Goal: Transaction & Acquisition: Purchase product/service

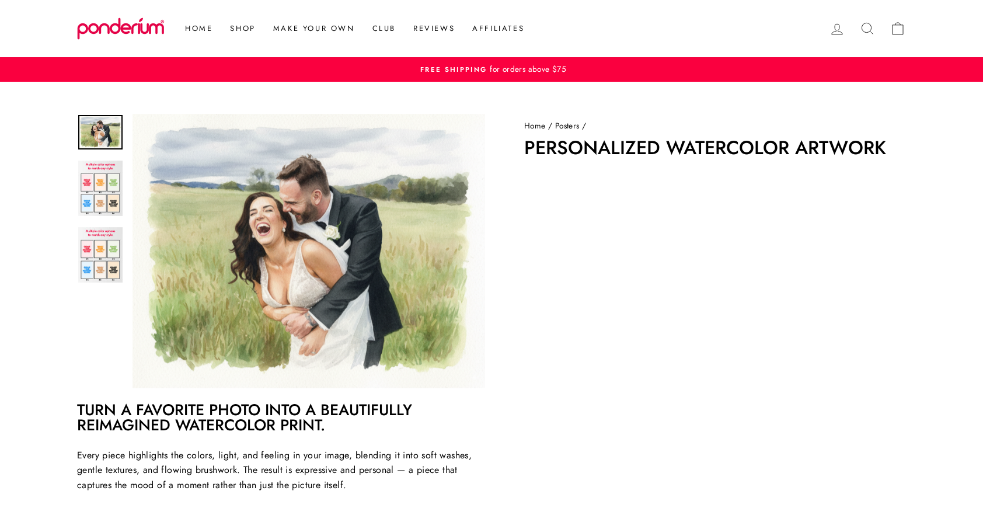
click at [416, 206] on button "Close (esc)" at bounding box center [309, 251] width 353 height 274
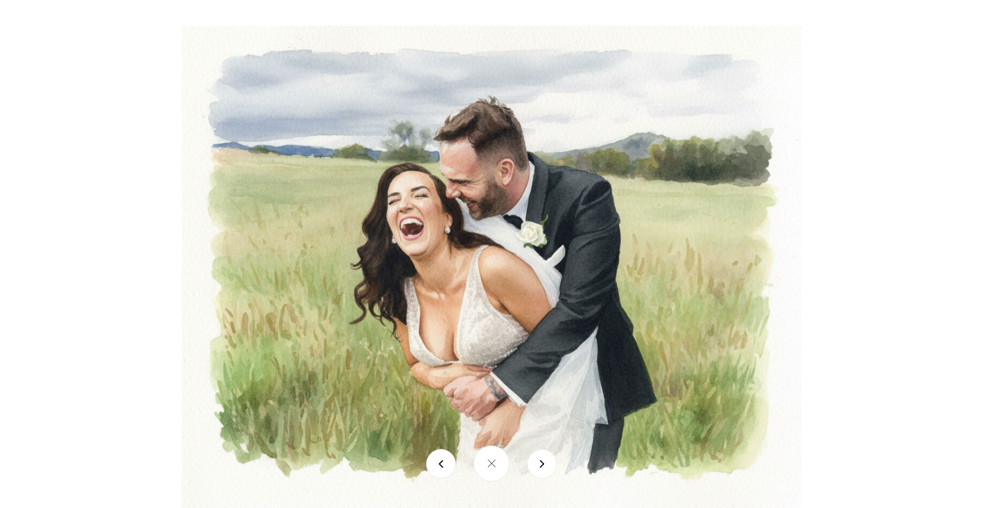
click at [415, 206] on img at bounding box center [492, 267] width 620 height 482
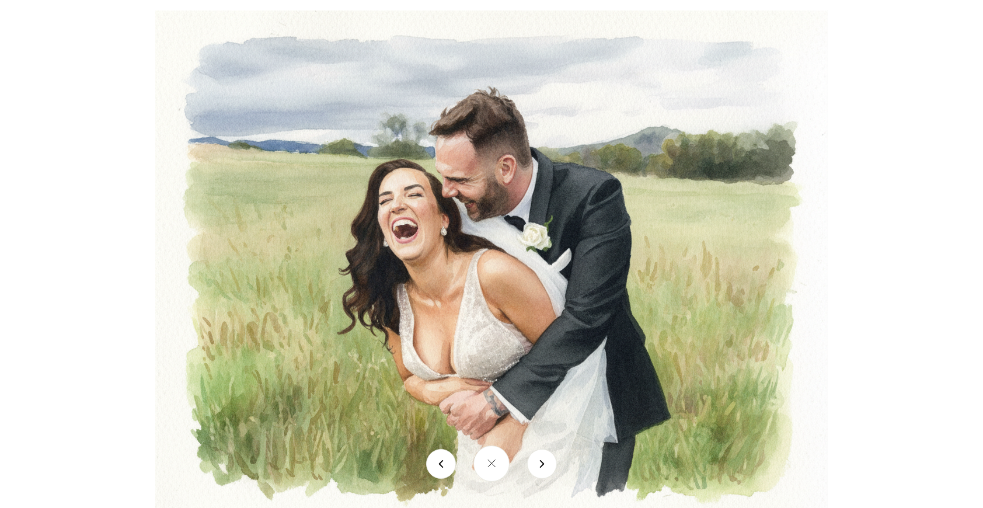
click at [446, 210] on img at bounding box center [491, 272] width 673 height 523
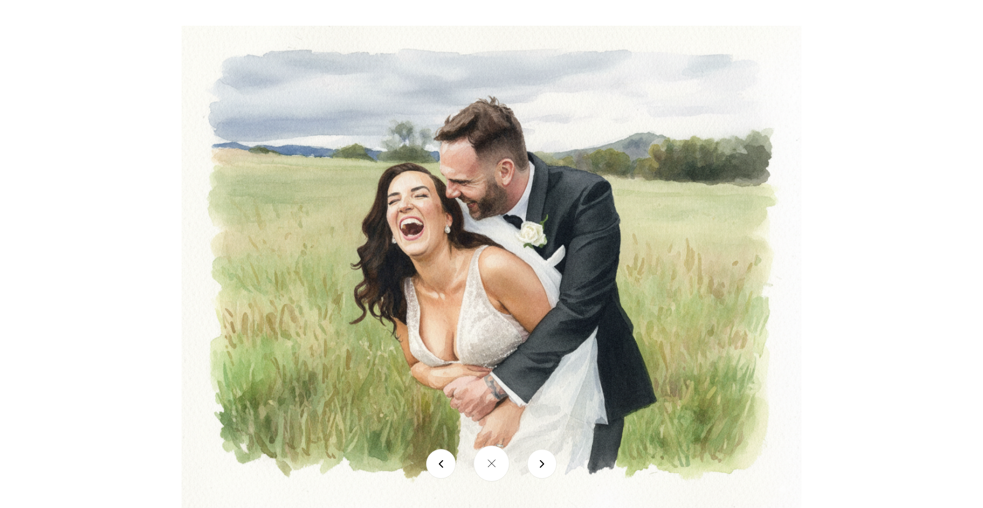
click at [872, 183] on div at bounding box center [673, 280] width 983 height 508
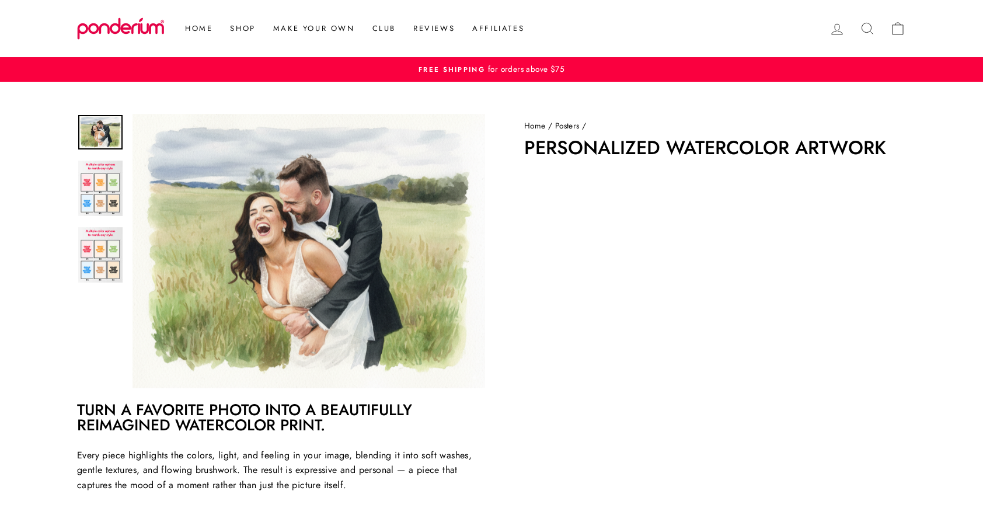
click at [295, 290] on button "Close (esc)" at bounding box center [309, 251] width 353 height 274
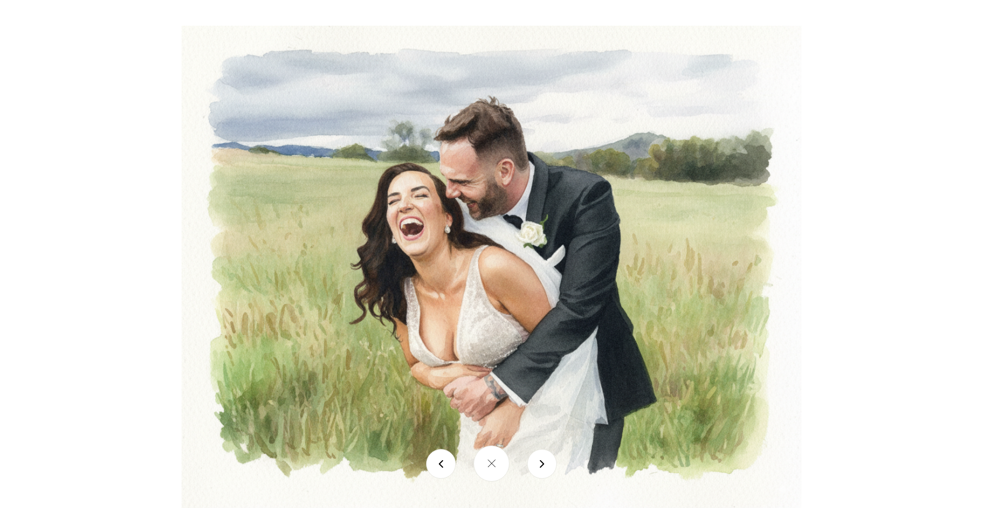
click at [151, 273] on div at bounding box center [491, 254] width 983 height 508
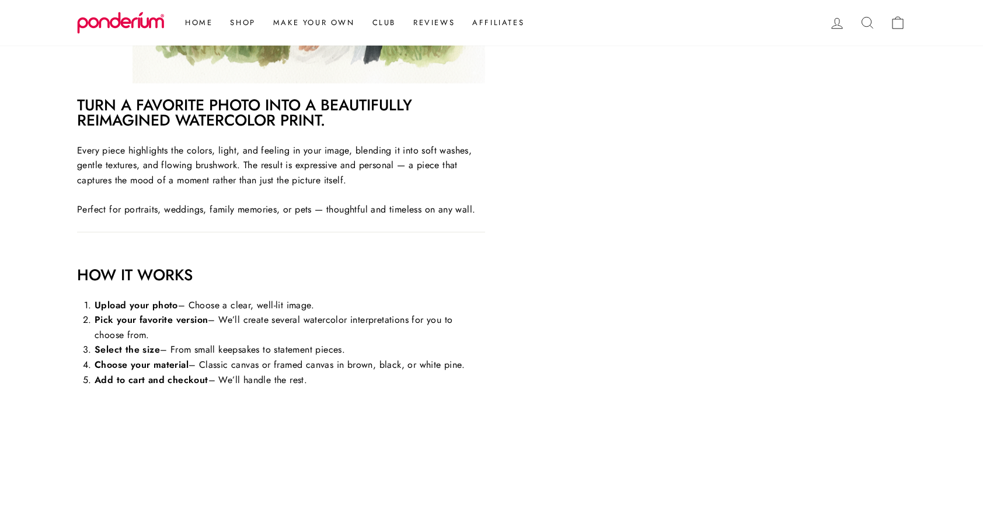
scroll to position [554, 0]
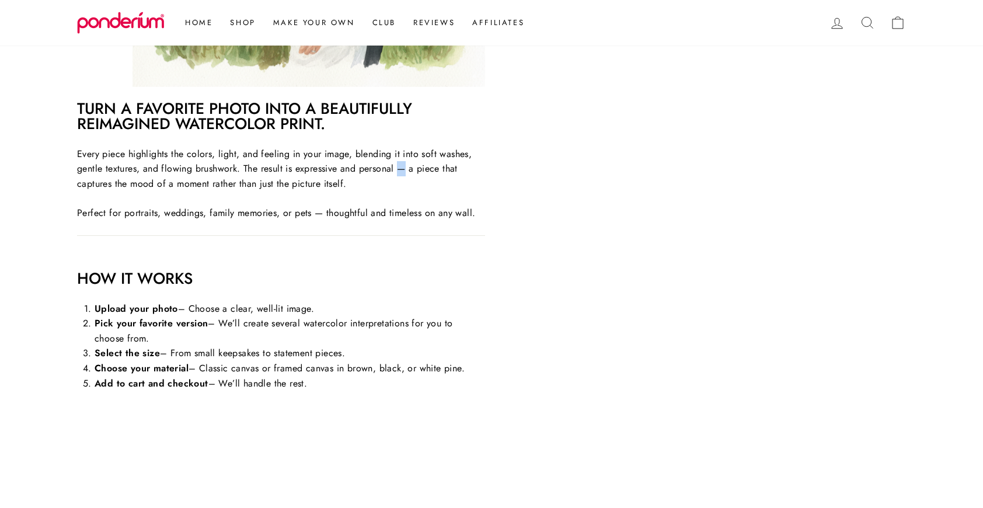
drag, startPoint x: 401, startPoint y: 171, endPoint x: 409, endPoint y: 171, distance: 8.2
click at [409, 171] on p "Every piece highlights the colors, light, and feeling in your image, blending i…" at bounding box center [281, 169] width 408 height 45
drag, startPoint x: 318, startPoint y: 210, endPoint x: 325, endPoint y: 214, distance: 8.4
click at [325, 214] on p "Perfect for portraits, weddings, family memories, or pets — thoughtful and time…" at bounding box center [281, 213] width 408 height 15
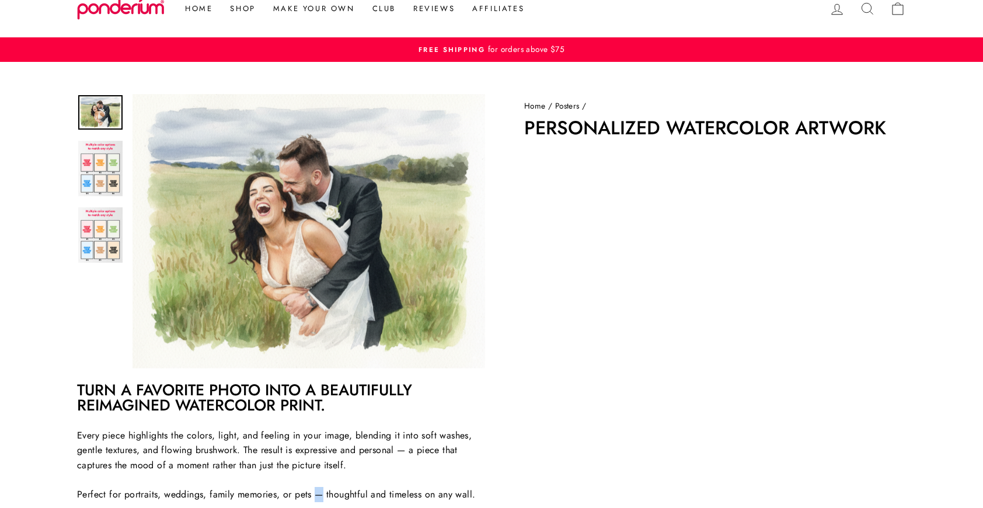
scroll to position [0, 0]
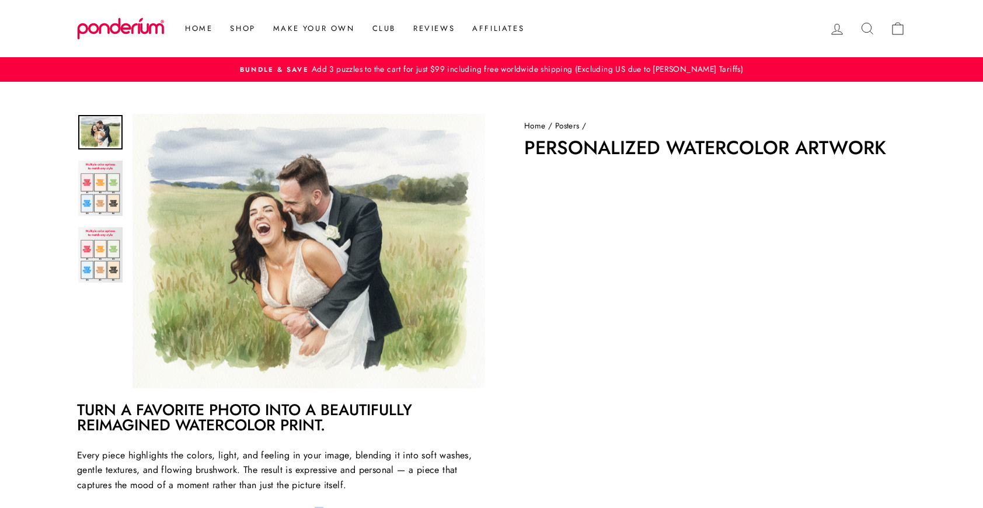
click at [108, 136] on link at bounding box center [100, 132] width 44 height 34
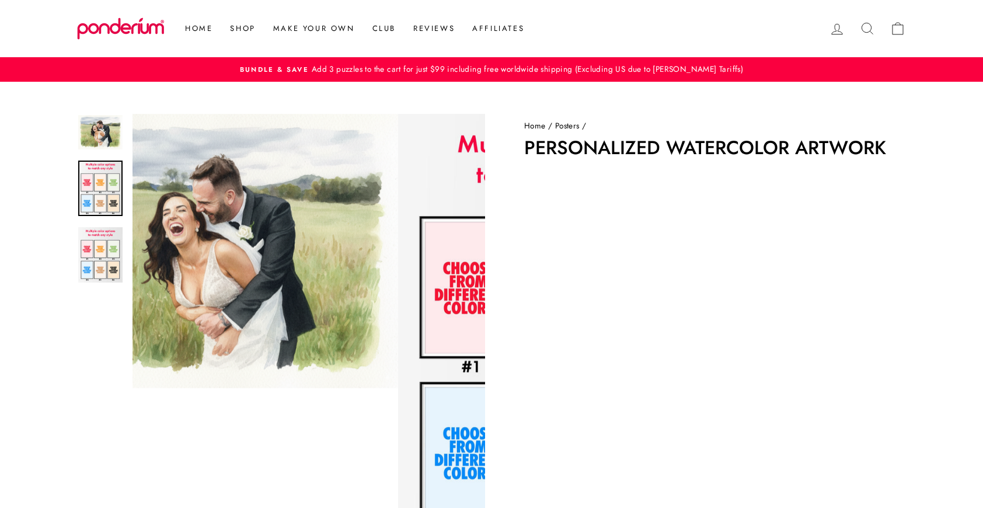
click at [108, 197] on img at bounding box center [100, 188] width 44 height 55
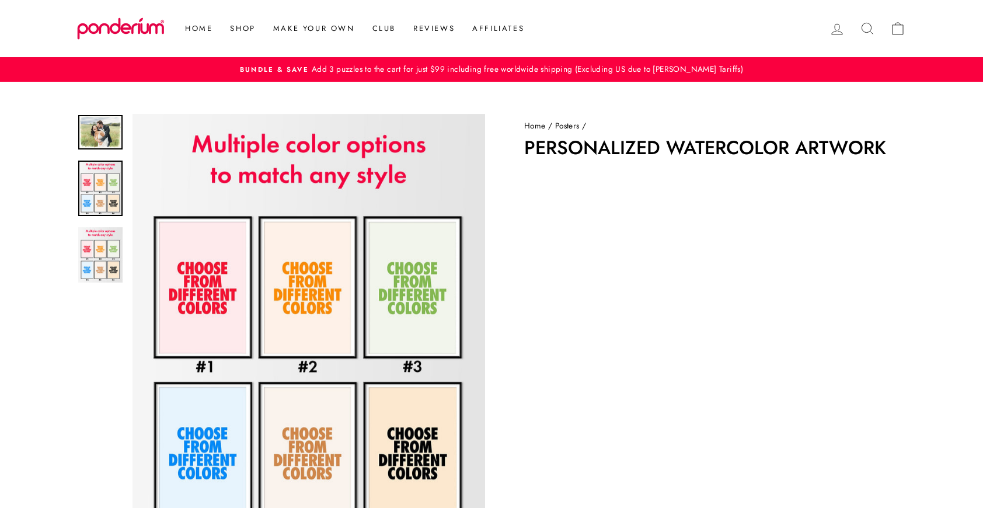
click at [106, 123] on img at bounding box center [100, 132] width 44 height 34
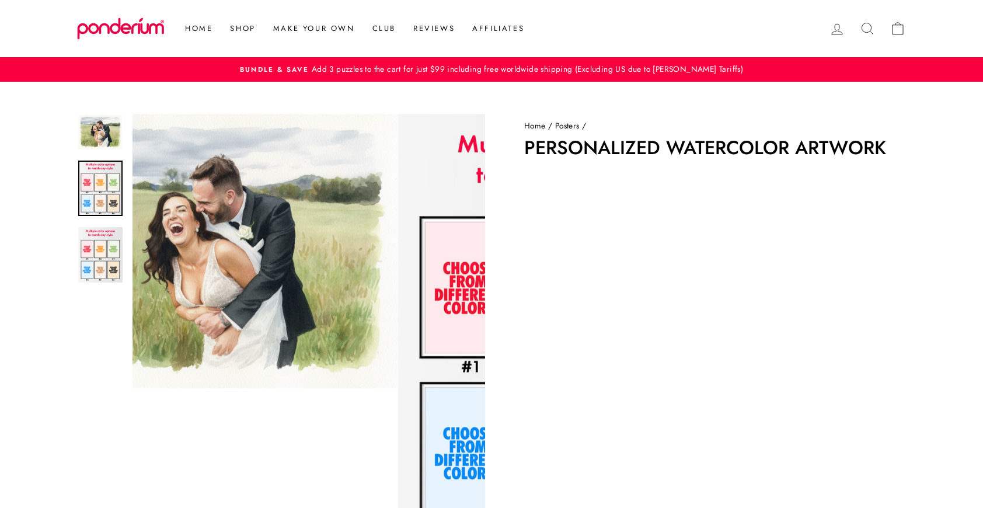
click at [106, 194] on img at bounding box center [100, 188] width 44 height 55
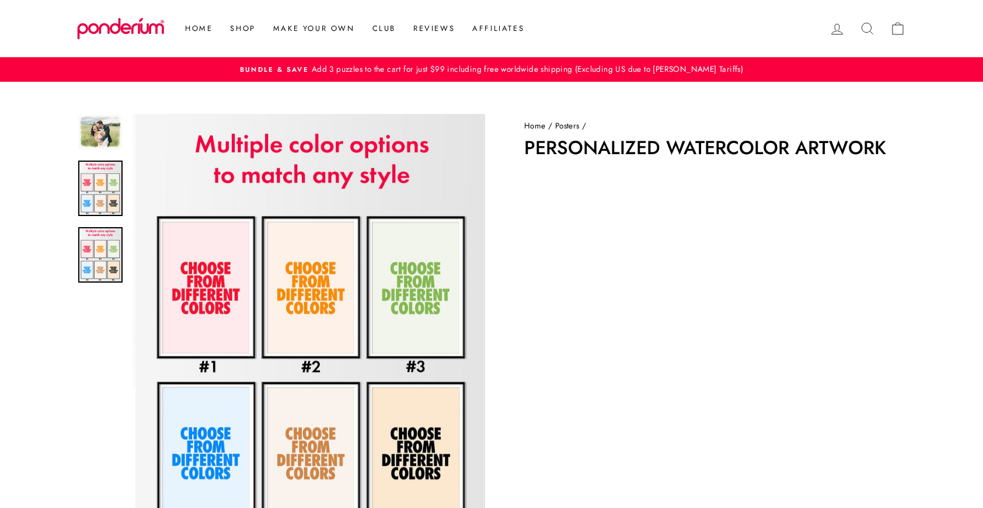
click at [106, 253] on img at bounding box center [100, 254] width 44 height 55
